Goal: Task Accomplishment & Management: Use online tool/utility

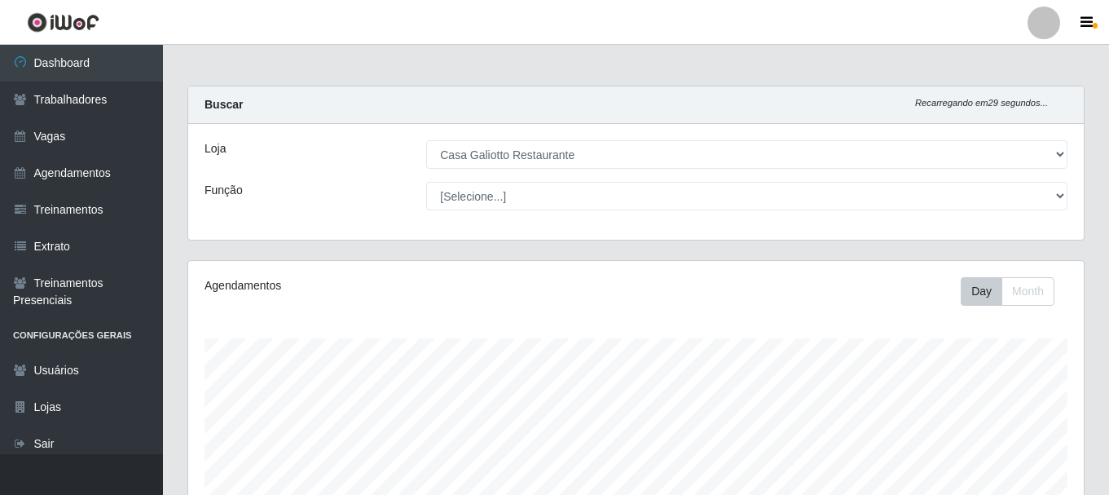
select select "279"
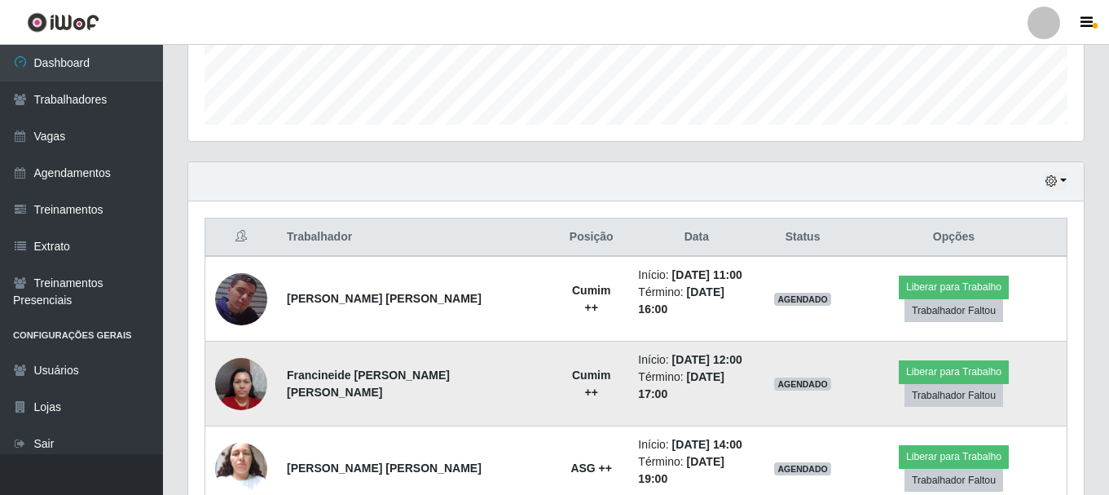
scroll to position [425, 0]
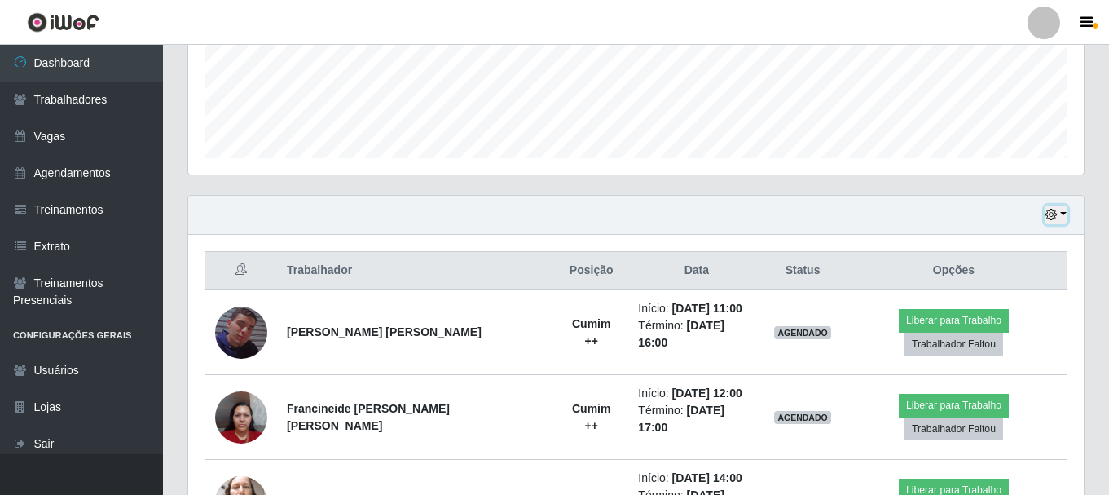
click at [1066, 222] on button "button" at bounding box center [1056, 214] width 23 height 19
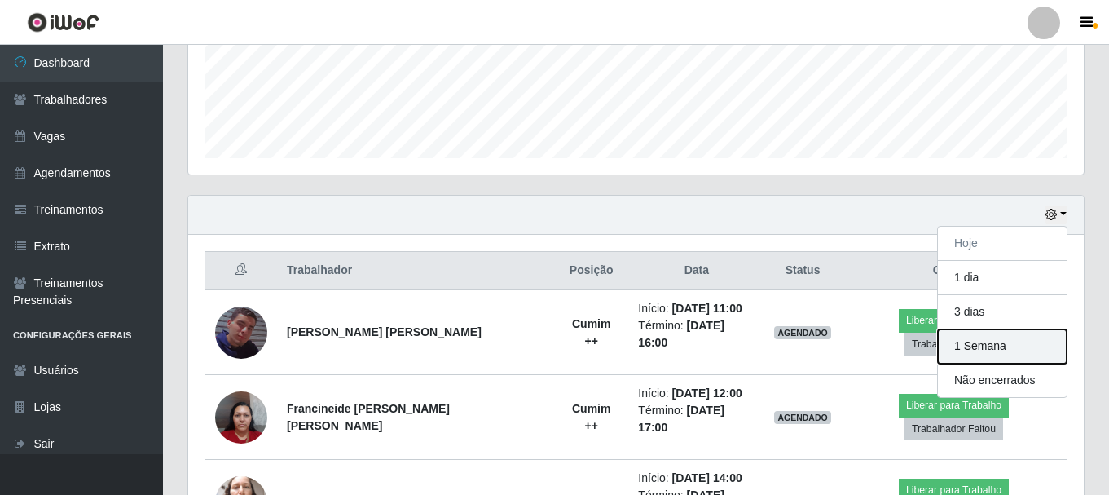
click at [990, 350] on button "1 Semana" at bounding box center [1002, 346] width 129 height 34
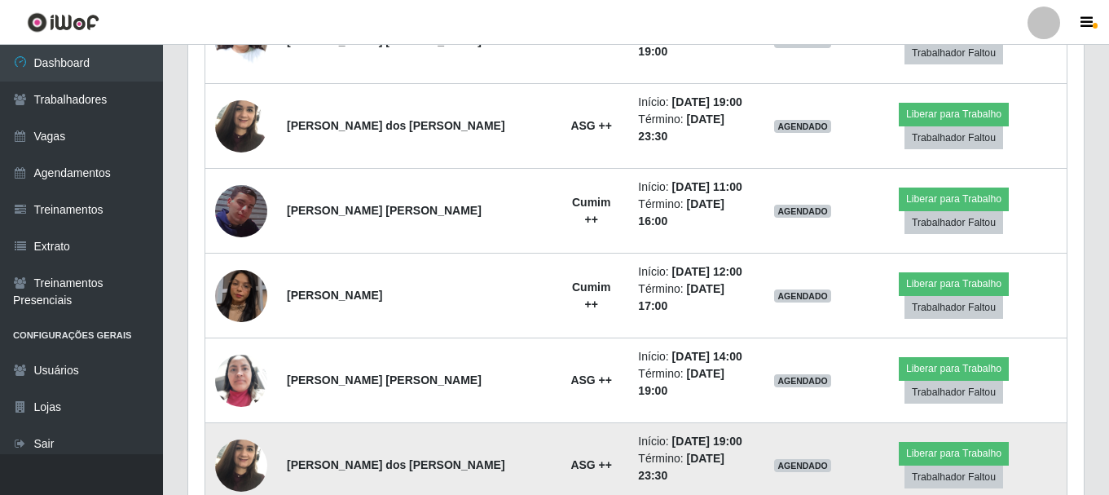
scroll to position [913, 0]
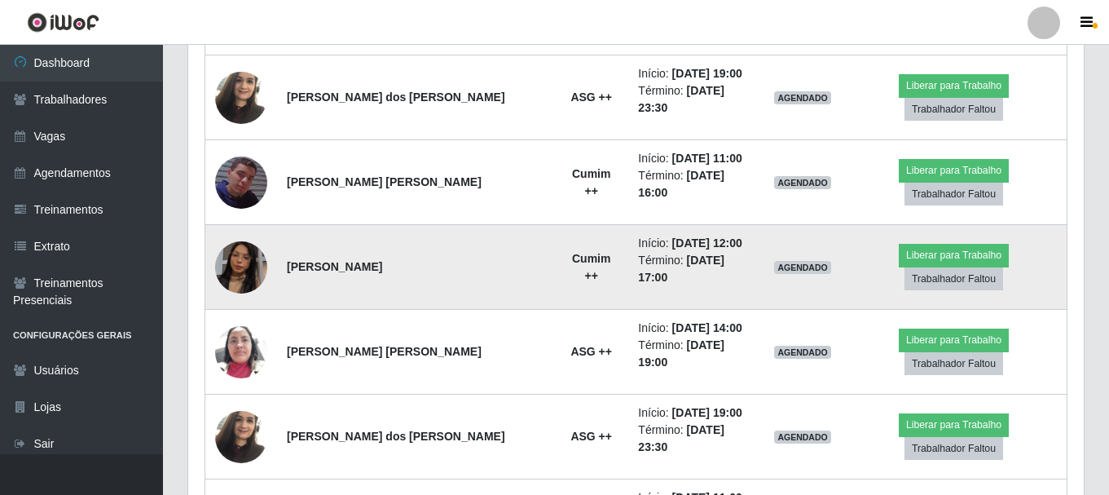
click at [240, 221] on img at bounding box center [241, 267] width 52 height 93
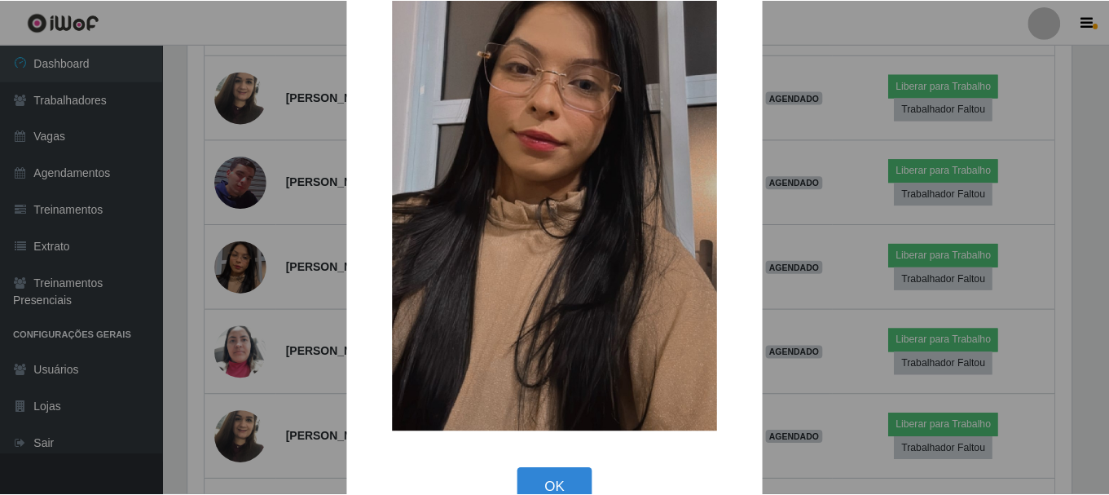
scroll to position [227, 0]
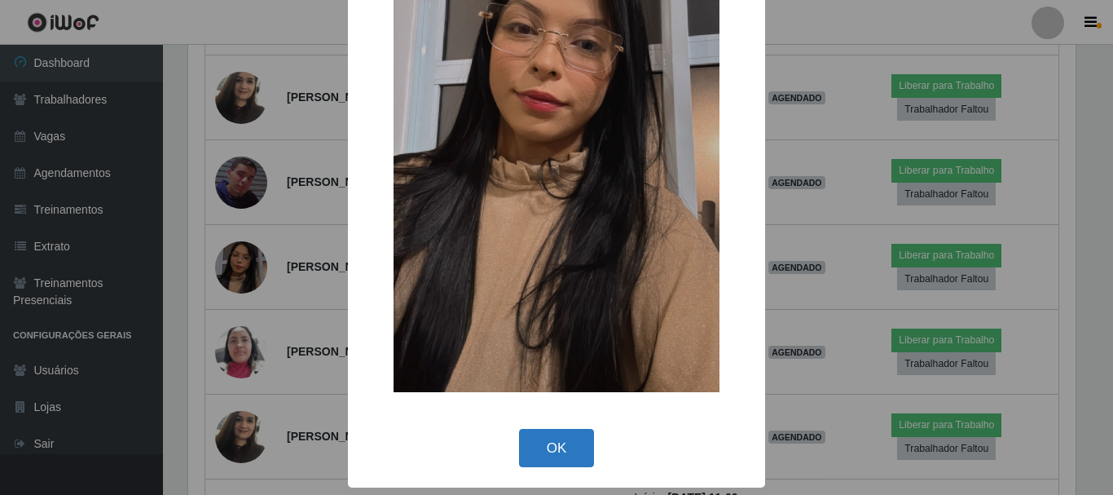
click at [561, 440] on button "OK" at bounding box center [557, 448] width 76 height 38
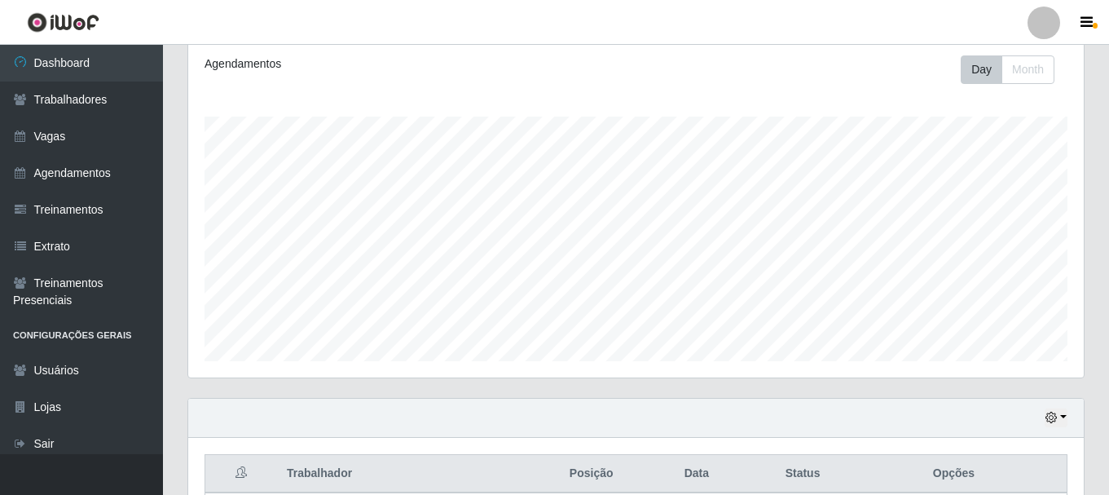
scroll to position [0, 0]
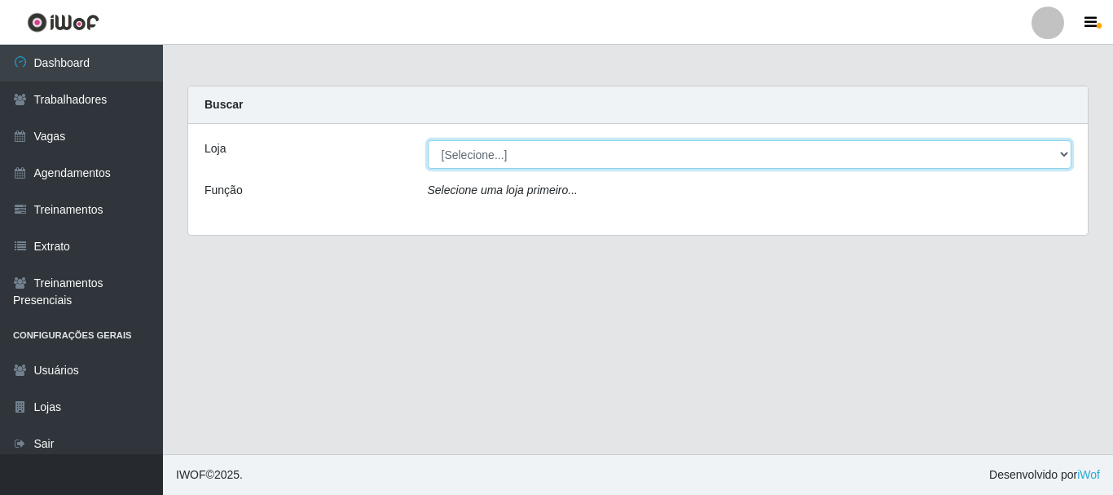
click at [541, 154] on select "[Selecione...] [GEOGRAPHIC_DATA]" at bounding box center [750, 154] width 645 height 29
select select "279"
click at [428, 140] on select "[Selecione...] [GEOGRAPHIC_DATA]" at bounding box center [750, 154] width 645 height 29
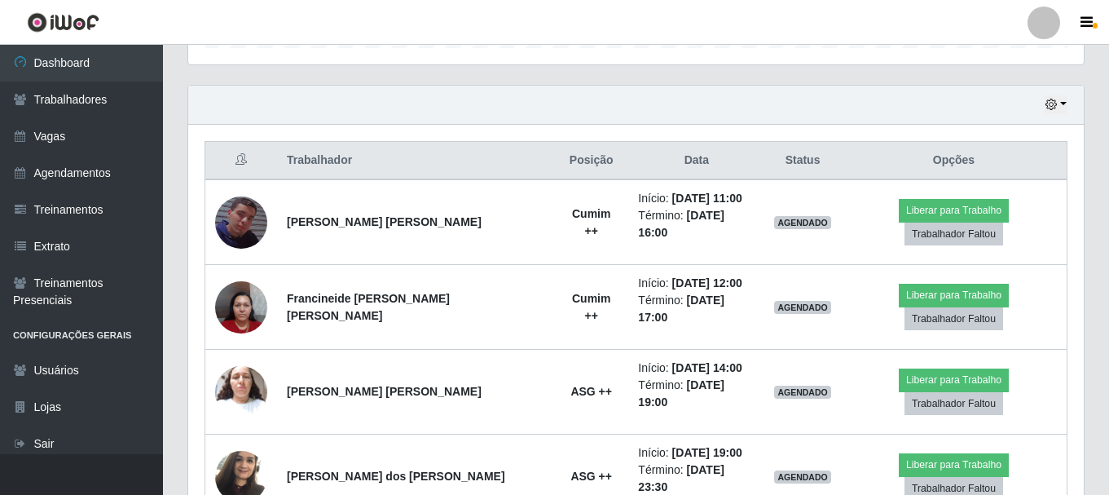
scroll to position [588, 0]
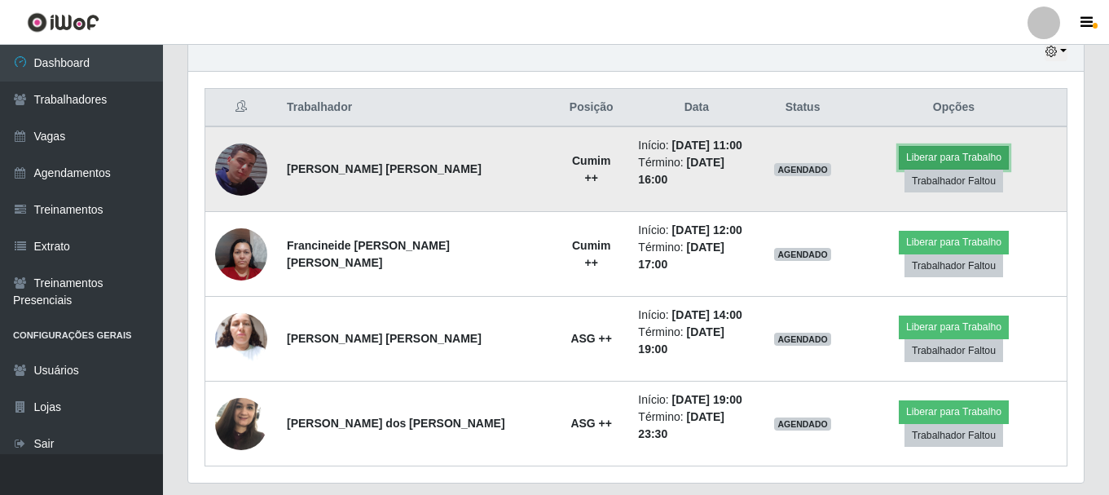
click at [909, 159] on button "Liberar para Trabalho" at bounding box center [954, 157] width 110 height 23
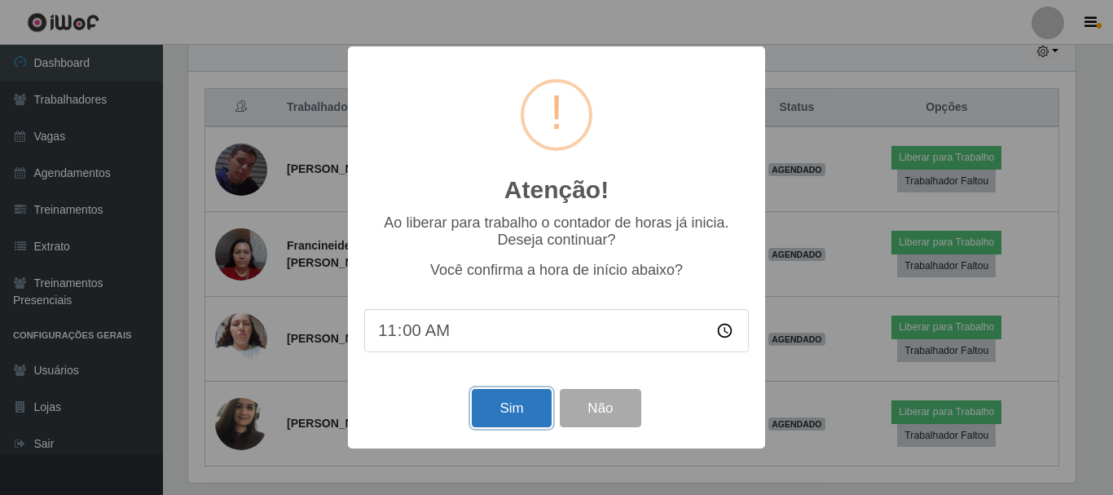
click at [501, 419] on button "Sim" at bounding box center [511, 408] width 79 height 38
